Goal: Use online tool/utility: Utilize a website feature to perform a specific function

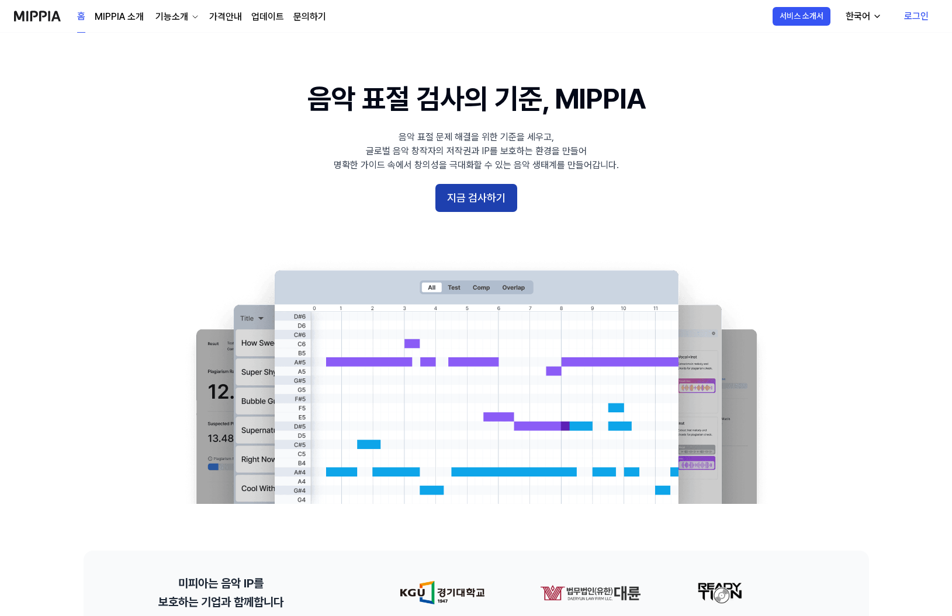
click at [489, 200] on button "지금 검사하기" at bounding box center [476, 198] width 82 height 28
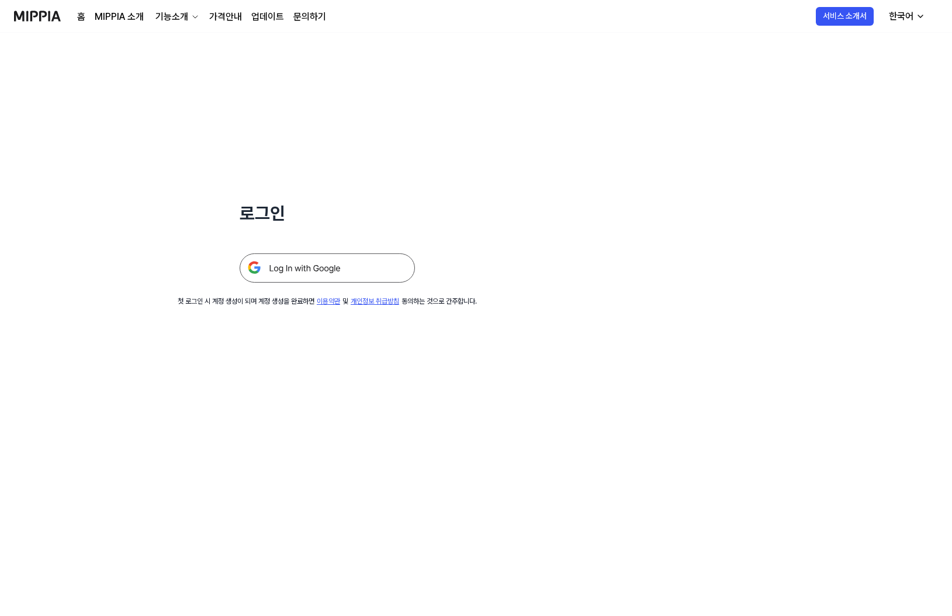
click at [326, 270] on img at bounding box center [326, 268] width 175 height 29
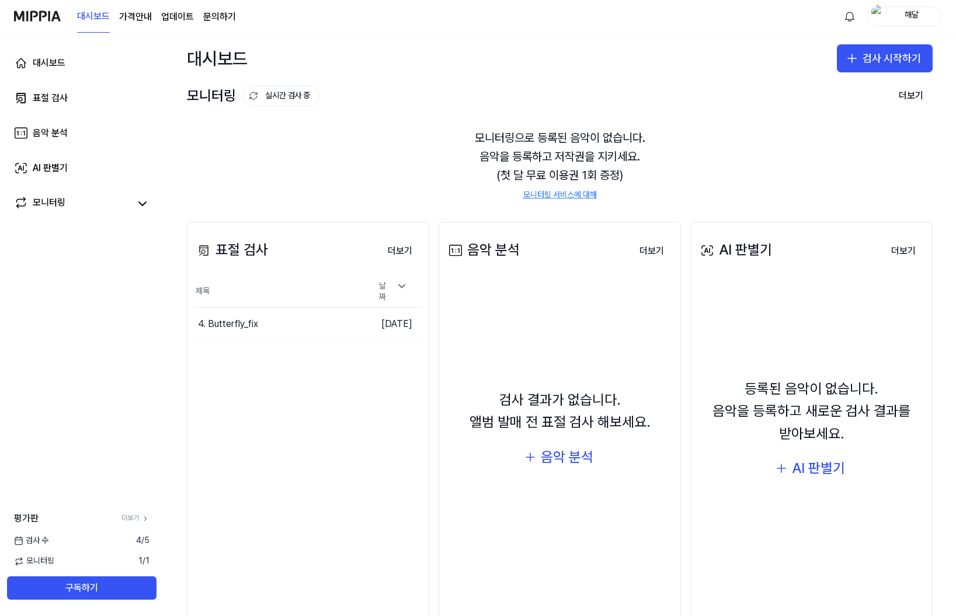
click at [457, 62] on div "대시보드 검사 시작하기" at bounding box center [560, 58] width 793 height 51
click at [869, 63] on button "검사 시작하기" at bounding box center [885, 58] width 96 height 28
click at [837, 92] on div "표절 검사" at bounding box center [834, 91] width 30 height 12
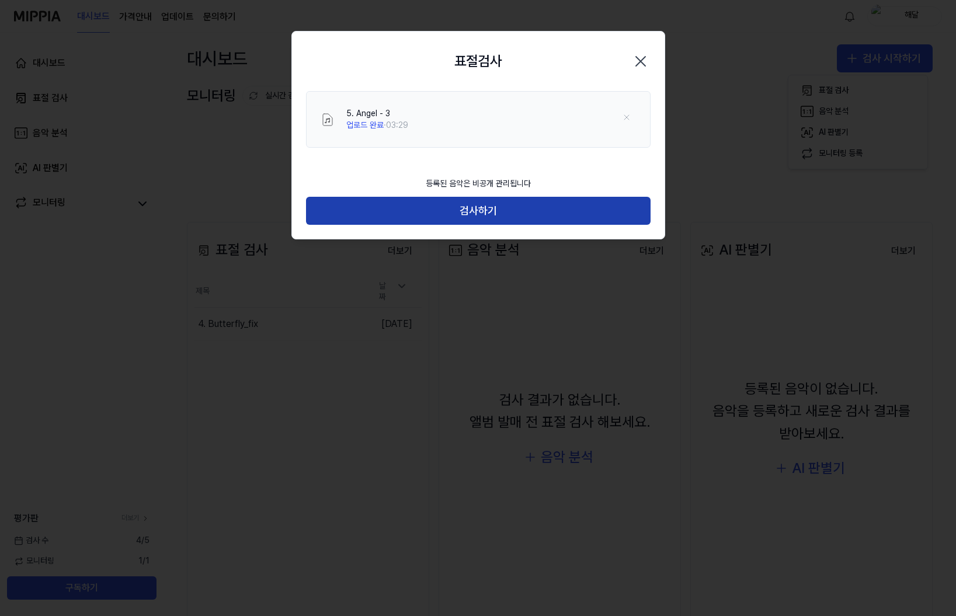
click at [501, 211] on button "검사하기" at bounding box center [478, 211] width 345 height 28
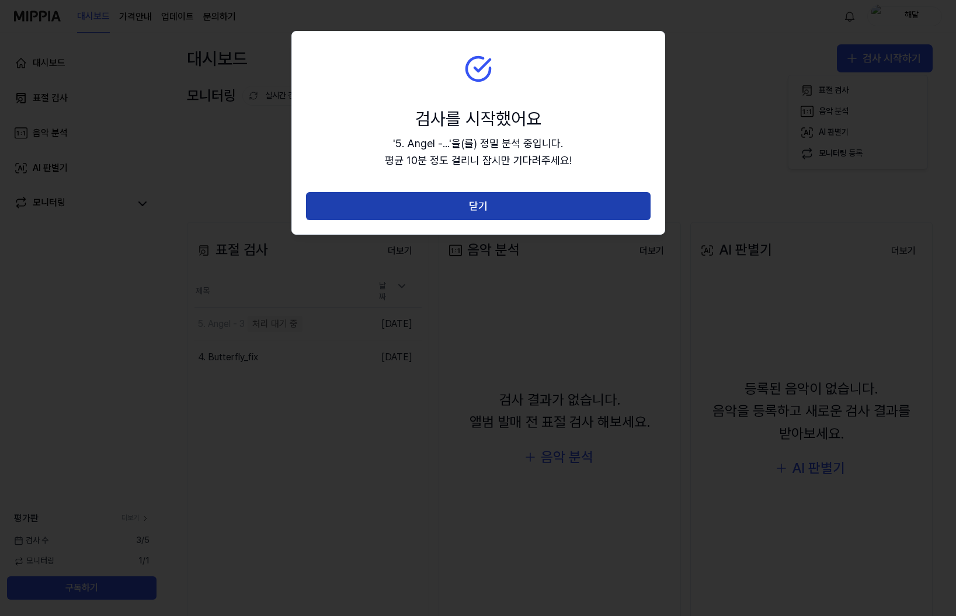
click at [491, 202] on button "닫기" at bounding box center [478, 206] width 345 height 28
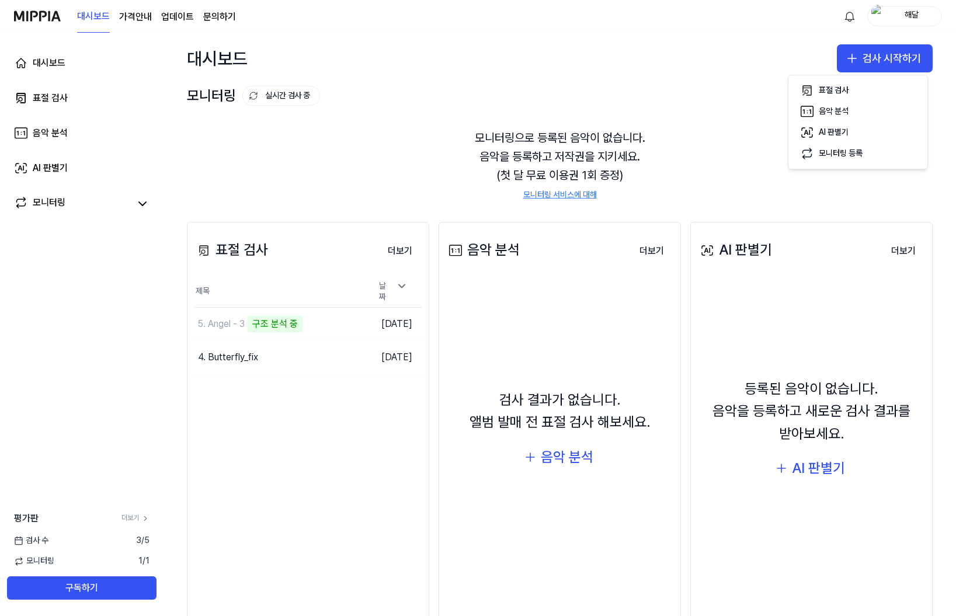
click at [339, 525] on div "표절 검사 더보기 표절 검사 제목 날짜 5. Angel - 3 구조 분석 중 이동하기 2025.09.14. 4. Butterfly_fix 이동…" at bounding box center [308, 422] width 242 height 401
click at [802, 145] on div "모니터링으로 등록된 음악이 없습니다. 음악을 등록하고 저작권을 지키세요. (첫 달 무료 이용권 1회 증정) 모니터링 서비스에 대해" at bounding box center [560, 164] width 746 height 100
click at [610, 126] on div "모니터링으로 등록된 음악이 없습니다. 음악을 등록하고 저작권을 지키세요. (첫 달 무료 이용권 1회 증정) 모니터링 서비스에 대해" at bounding box center [560, 164] width 746 height 100
click at [326, 319] on td "5. Angel - 3 악보 분석 중 이동하기" at bounding box center [280, 324] width 171 height 33
click at [340, 437] on div "표절 검사 더보기 표절 검사 제목 날짜 5. Angel - 3 악보 분석 중 이동하기 2025.09.14. 4. Butterfly_fix 이동…" at bounding box center [308, 422] width 242 height 401
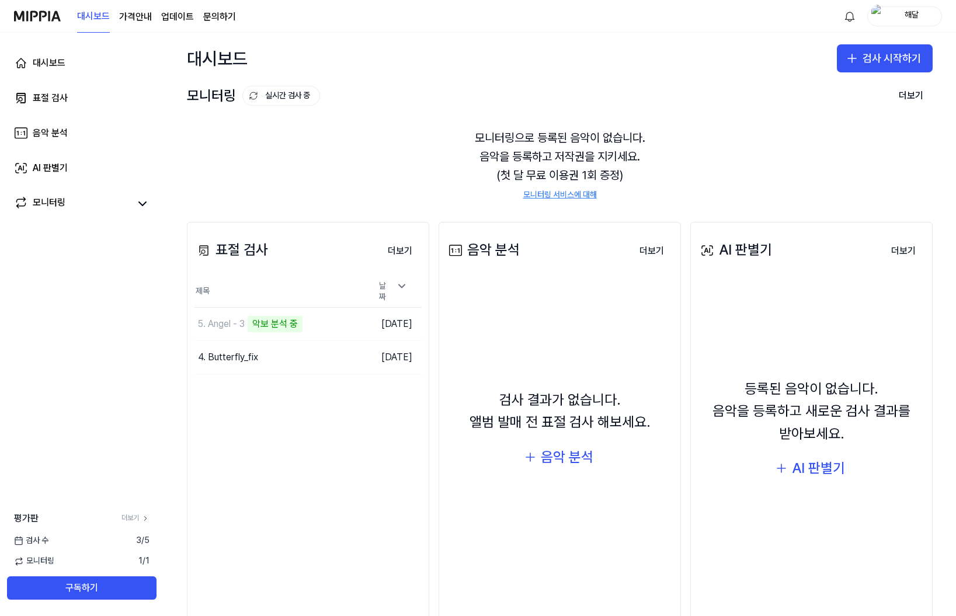
click at [583, 140] on div "모니터링으로 등록된 음악이 없습니다. 음악을 등록하고 저작권을 지키세요. (첫 달 무료 이용권 1회 증정) 모니터링 서비스에 대해" at bounding box center [560, 164] width 746 height 100
click at [640, 156] on div "모니터링으로 등록된 음악이 없습니다. 음악을 등록하고 저작권을 지키세요. (첫 달 무료 이용권 1회 증정) 모니터링 서비스에 대해" at bounding box center [560, 164] width 746 height 100
click at [567, 165] on div "모니터링으로 등록된 음악이 없습니다. 음악을 등록하고 저작권을 지키세요. (첫 달 무료 이용권 1회 증정) 모니터링 서비스에 대해" at bounding box center [560, 164] width 746 height 100
click at [680, 166] on div "모니터링으로 등록된 음악이 없습니다. 음악을 등록하고 저작권을 지키세요. (첫 달 무료 이용권 1회 증정) 모니터링 서비스에 대해" at bounding box center [560, 164] width 746 height 100
click at [640, 96] on div "모니터링 실시간 검사 중 더보기" at bounding box center [560, 95] width 746 height 19
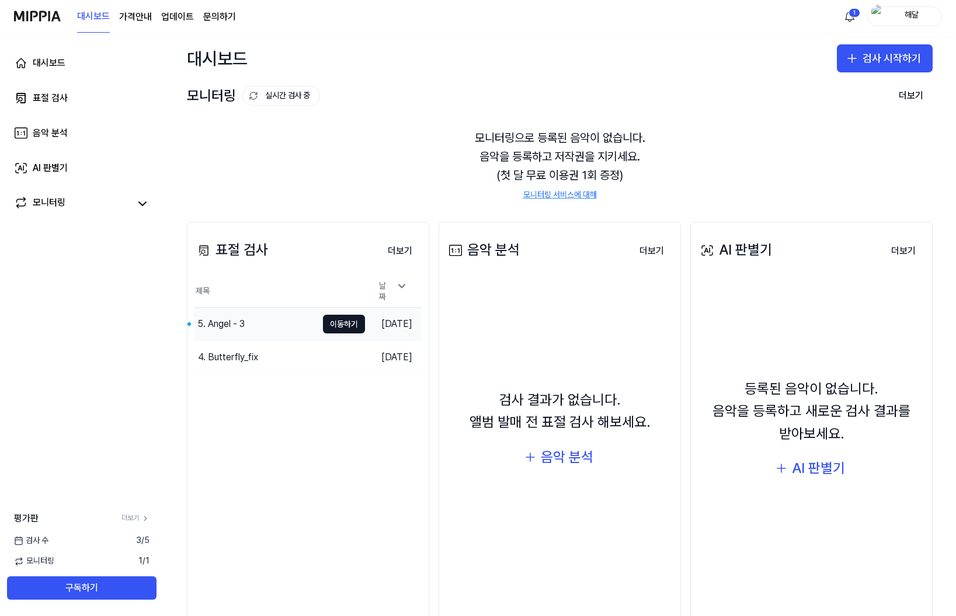
click at [239, 317] on div "5. Angel - 3" at bounding box center [221, 324] width 47 height 14
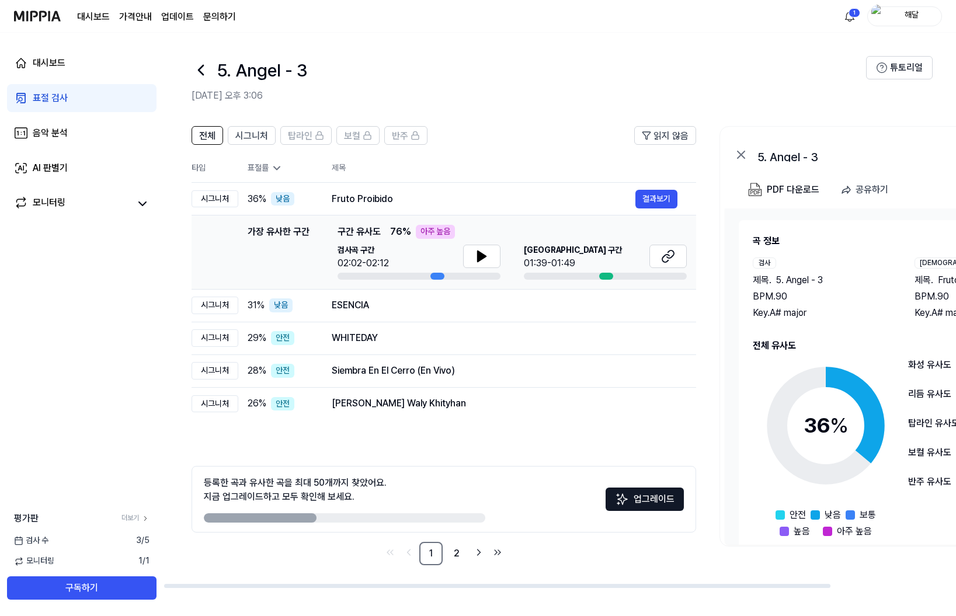
click at [470, 83] on div "5. Angel - 3" at bounding box center [529, 70] width 675 height 28
